Goal: Task Accomplishment & Management: Use online tool/utility

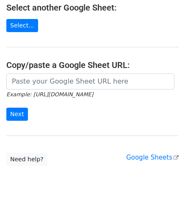
scroll to position [106, 0]
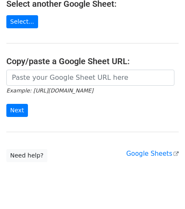
click at [62, 87] on small "Example: https://docs.google.com/spreadsheets/d/abc/edit" at bounding box center [49, 90] width 87 height 6
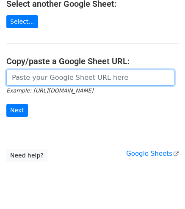
click at [44, 78] on input "url" at bounding box center [90, 78] width 168 height 16
paste input "https://docs.google.com/spreadsheets/d/1uQvir3vgDKcI_c-vr8g6ndcGLyR4koZdyWYYpDK…"
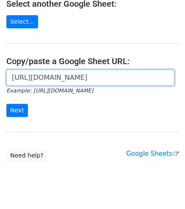
scroll to position [0, 183]
type input "https://docs.google.com/spreadsheets/d/1uQvir3vgDKcI_c-vr8g6ndcGLyR4koZdyWYYpDK…"
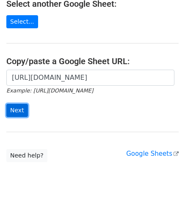
scroll to position [0, 0]
click at [17, 109] on input "Next" at bounding box center [17, 110] width 22 height 13
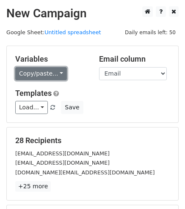
click at [30, 79] on link "Copy/paste..." at bounding box center [41, 73] width 52 height 13
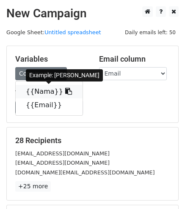
click at [49, 98] on link "{{Nama}}" at bounding box center [49, 92] width 67 height 14
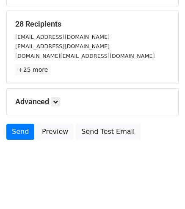
scroll to position [117, 0]
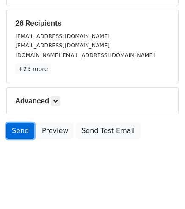
click at [25, 128] on link "Send" at bounding box center [20, 131] width 28 height 16
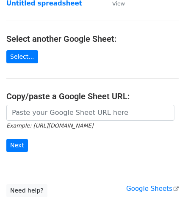
scroll to position [72, 0]
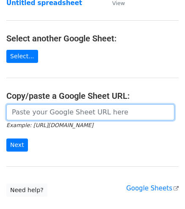
click at [70, 111] on input "url" at bounding box center [90, 112] width 168 height 16
paste input "[URL][DOMAIN_NAME]"
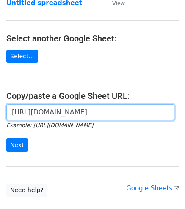
scroll to position [0, 183]
type input "[URL][DOMAIN_NAME]"
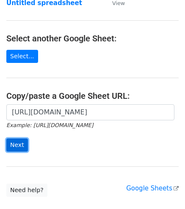
click at [18, 143] on input "Next" at bounding box center [17, 144] width 22 height 13
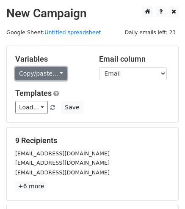
click at [48, 69] on link "Copy/paste..." at bounding box center [41, 73] width 52 height 13
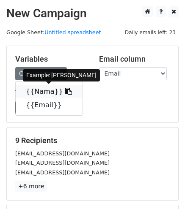
click at [41, 91] on link "{{Nama}}" at bounding box center [49, 92] width 67 height 14
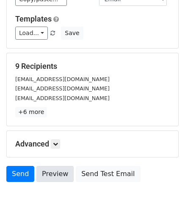
scroll to position [78, 0]
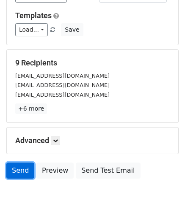
click at [21, 172] on link "Send" at bounding box center [20, 171] width 28 height 16
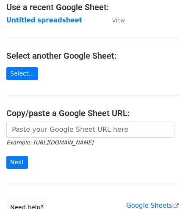
scroll to position [55, 0]
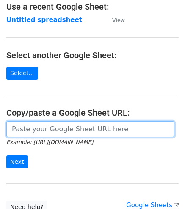
click at [72, 134] on input "url" at bounding box center [90, 129] width 168 height 16
paste input "https://docs.google.com/spreadsheets/d/1uQvir3vgDKcI_c-vr8g6ndcGLyR4koZdyWYYpDK…"
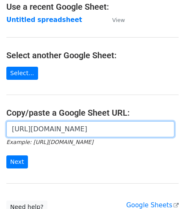
scroll to position [0, 183]
type input "https://docs.google.com/spreadsheets/d/1uQvir3vgDKcI_c-vr8g6ndcGLyR4koZdyWYYpDK…"
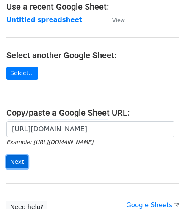
click at [19, 155] on input "Next" at bounding box center [17, 161] width 22 height 13
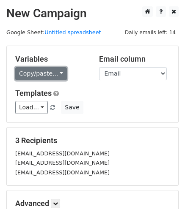
click at [32, 78] on link "Copy/paste..." at bounding box center [41, 73] width 52 height 13
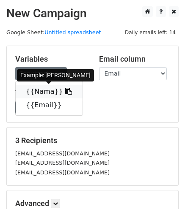
click at [47, 93] on link "{{Nama}}" at bounding box center [49, 92] width 67 height 14
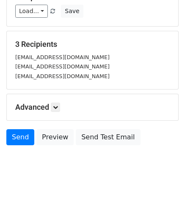
scroll to position [103, 0]
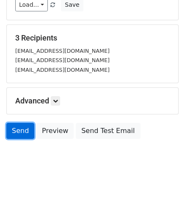
click at [19, 131] on link "Send" at bounding box center [20, 131] width 28 height 16
